Goal: Navigation & Orientation: Find specific page/section

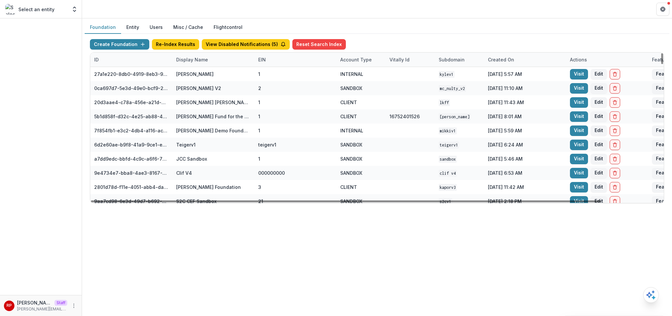
click at [191, 64] on div "Display Name" at bounding box center [213, 60] width 82 height 14
click at [195, 75] on input at bounding box center [213, 74] width 79 height 11
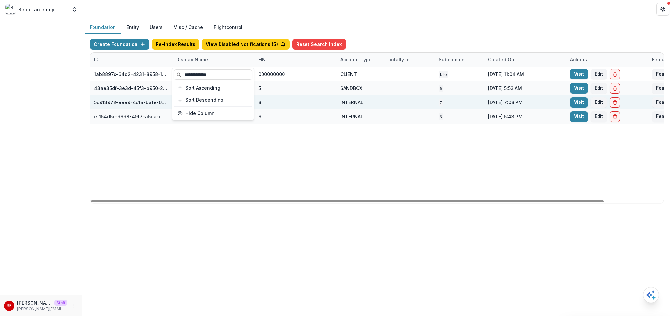
type input "**********"
click at [333, 100] on div "8" at bounding box center [295, 102] width 82 height 14
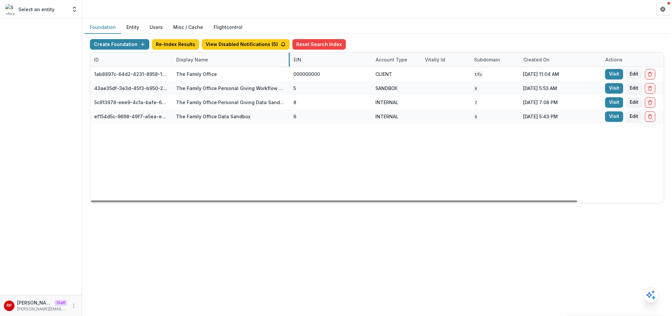
drag, startPoint x: 253, startPoint y: 60, endPoint x: 289, endPoint y: 58, distance: 35.8
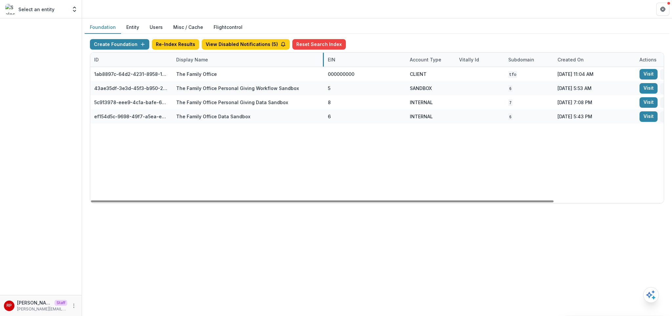
drag, startPoint x: 289, startPoint y: 57, endPoint x: 323, endPoint y: 65, distance: 34.6
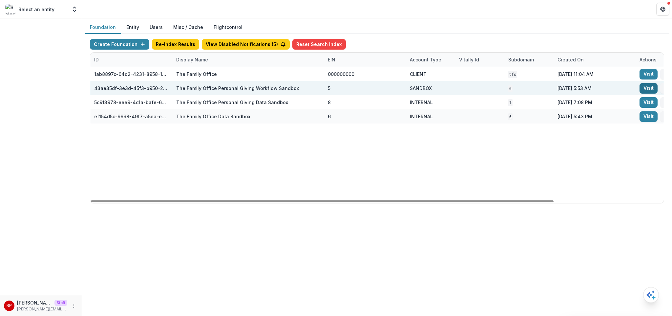
click at [648, 90] on link "Visit" at bounding box center [649, 88] width 18 height 11
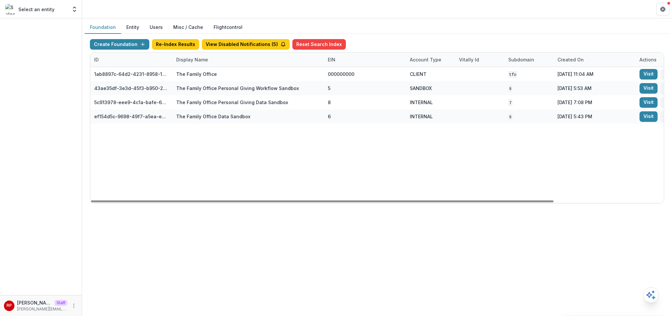
click at [234, 63] on div "Display Name" at bounding box center [248, 60] width 152 height 14
click at [229, 73] on input "**********" at bounding box center [213, 74] width 79 height 11
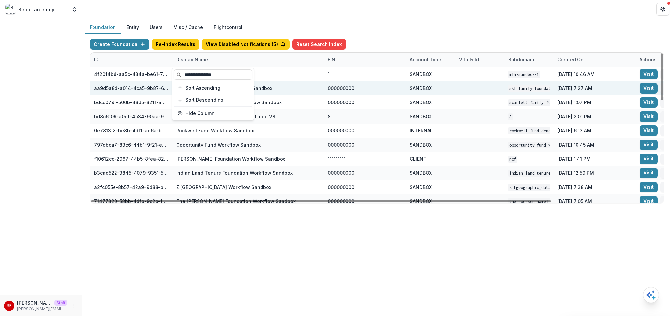
type input "**********"
click at [307, 89] on div "SKL Family Foundation Workflow Sandbox" at bounding box center [248, 88] width 144 height 14
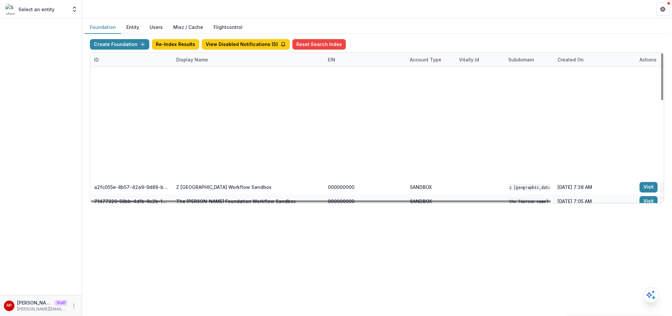
scroll to position [316, 0]
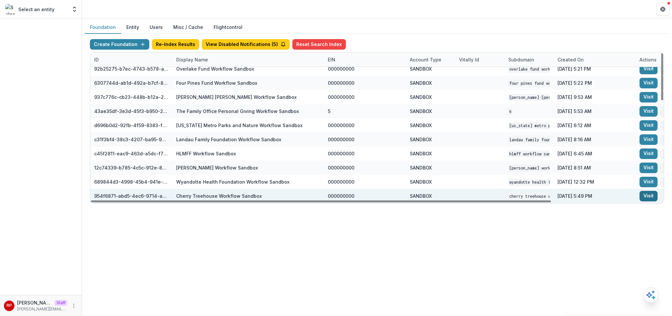
click at [643, 196] on link "Visit" at bounding box center [649, 196] width 18 height 11
drag, startPoint x: 315, startPoint y: 197, endPoint x: 344, endPoint y: 193, distance: 29.6
click at [344, 193] on div "954f6871-abd5-4ec6-9714-ab5b2ac1e4c4 Cherry Treehouse Workflow Sandbox 00000000…" at bounding box center [445, 196] width 710 height 14
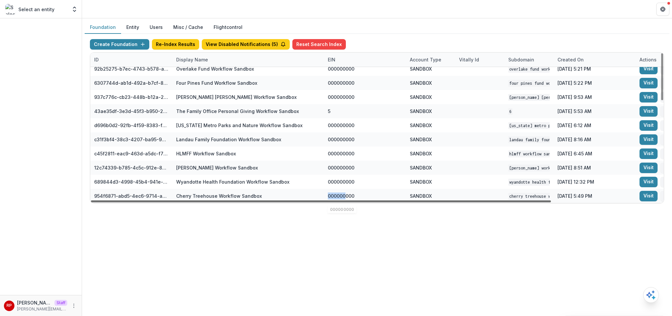
click at [321, 202] on div at bounding box center [321, 201] width 460 height 2
click at [308, 206] on div "Create Foundation Re-Index Results View Disabled Notifications ( 5 ) Reset Sear…" at bounding box center [377, 121] width 585 height 175
drag, startPoint x: 311, startPoint y: 202, endPoint x: 256, endPoint y: 202, distance: 54.5
click at [256, 202] on div at bounding box center [321, 201] width 460 height 2
click at [301, 219] on div "Foundation Entity Users Misc / Cache Flightcontrol Create Foundation Re-Index R…" at bounding box center [377, 166] width 590 height 297
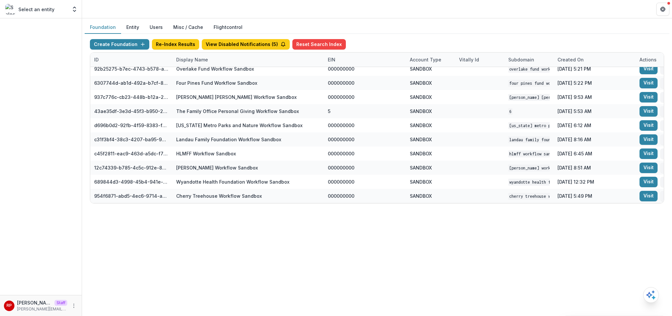
click at [341, 212] on div "Foundation Entity Users Misc / Cache Flightcontrol Create Foundation Re-Index R…" at bounding box center [377, 166] width 590 height 297
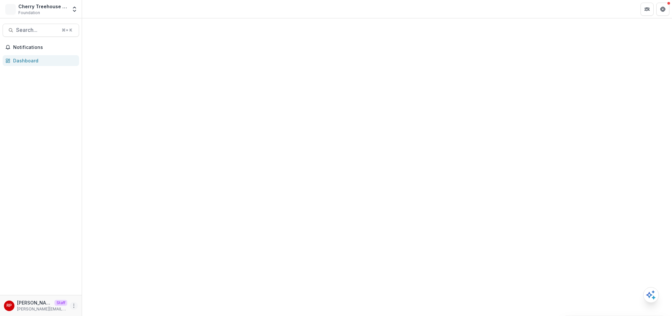
click at [74, 307] on icon "More" at bounding box center [73, 305] width 5 height 5
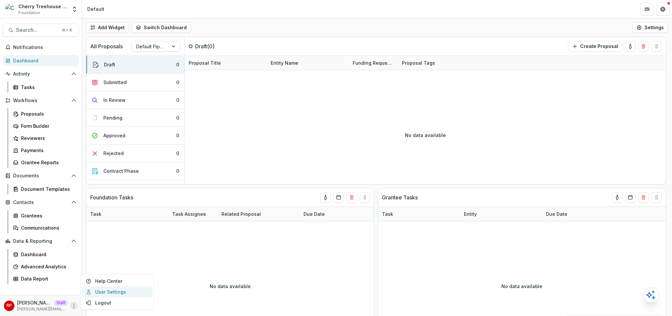
click at [101, 293] on link "User Settings" at bounding box center [117, 291] width 70 height 11
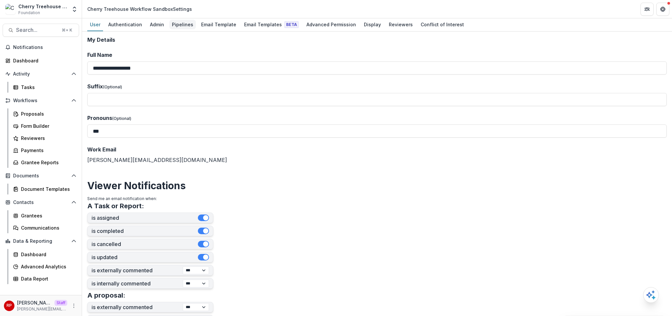
click at [183, 30] on link "Pipelines" at bounding box center [182, 24] width 27 height 13
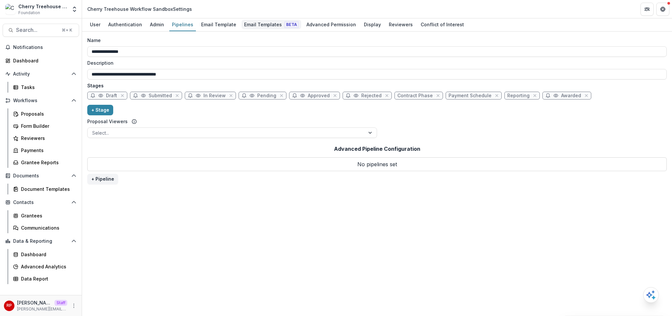
click at [251, 23] on div "Email Templates Beta" at bounding box center [272, 25] width 60 height 10
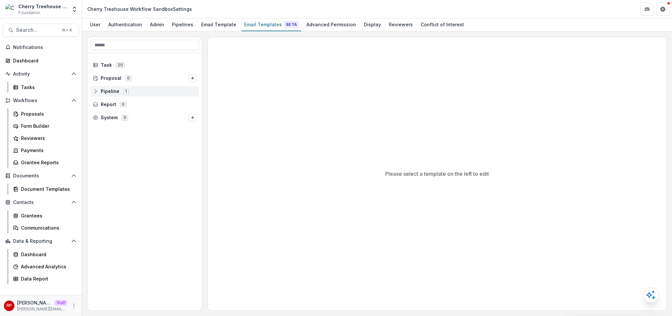
click at [149, 92] on span "Pipeline 1" at bounding box center [145, 91] width 104 height 6
click at [151, 100] on div "Default Pipeline 10" at bounding box center [147, 104] width 104 height 11
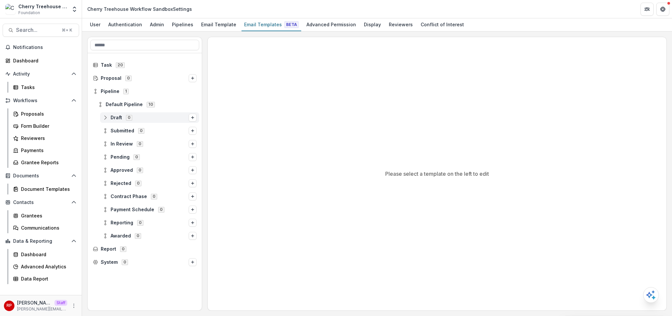
click at [159, 121] on div "Draft 0" at bounding box center [149, 117] width 99 height 11
click at [159, 120] on span "Draft 0" at bounding box center [146, 118] width 86 height 6
drag, startPoint x: 253, startPoint y: 135, endPoint x: 251, endPoint y: 140, distance: 4.8
click at [253, 137] on div "Please select a template on the left to edit" at bounding box center [437, 173] width 459 height 273
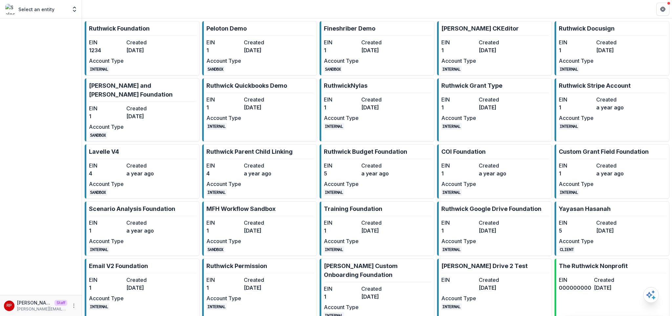
click at [307, 7] on header at bounding box center [377, 9] width 590 height 18
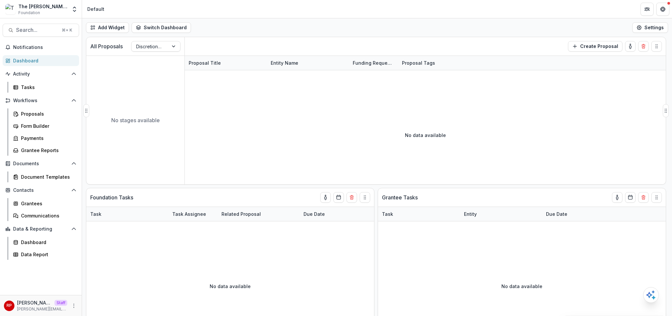
click at [388, 40] on div "All Proposals Discretionary Grants Pipeline ( 0 ) Create Proposal" at bounding box center [362, 46] width 552 height 18
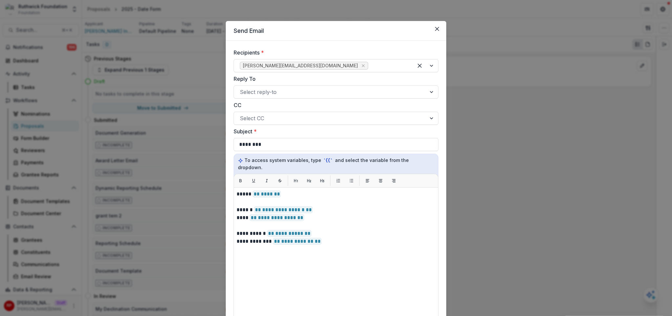
scroll to position [123, 0]
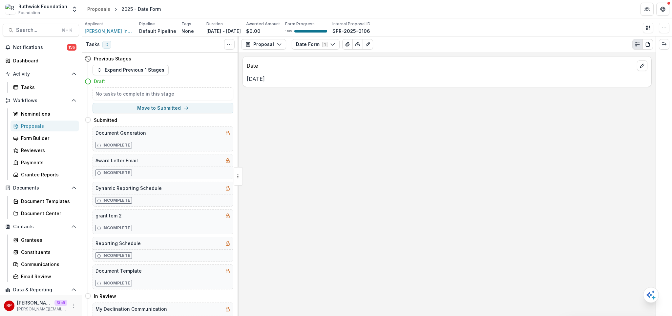
click at [424, 55] on div "Date [DATE]" at bounding box center [447, 184] width 417 height 264
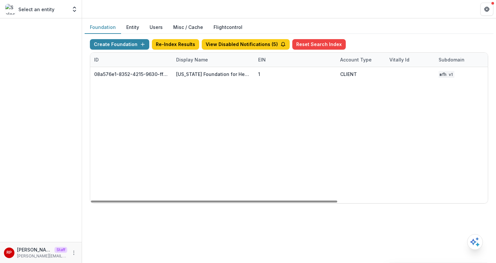
scroll to position [0, 216]
